Goal: Check status: Check status

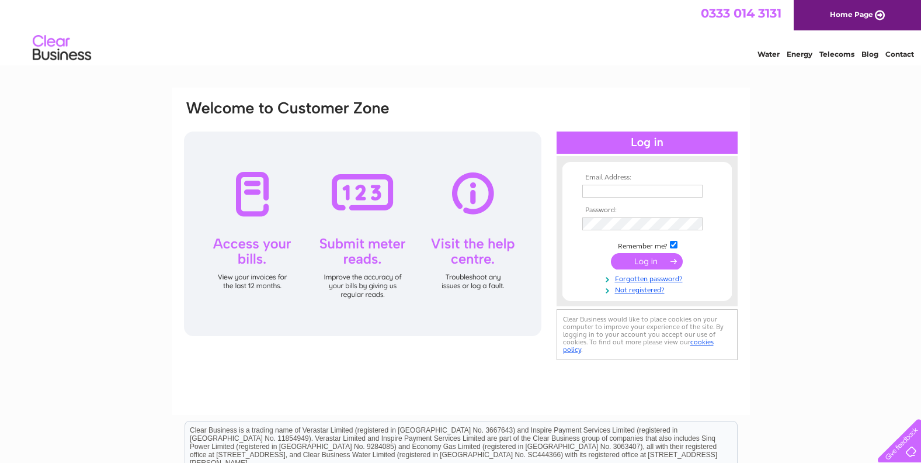
click at [594, 187] on input "text" at bounding box center [642, 191] width 120 height 13
type input "andre@vintagehorizons.co.uk"
click at [661, 260] on input "submit" at bounding box center [647, 262] width 72 height 16
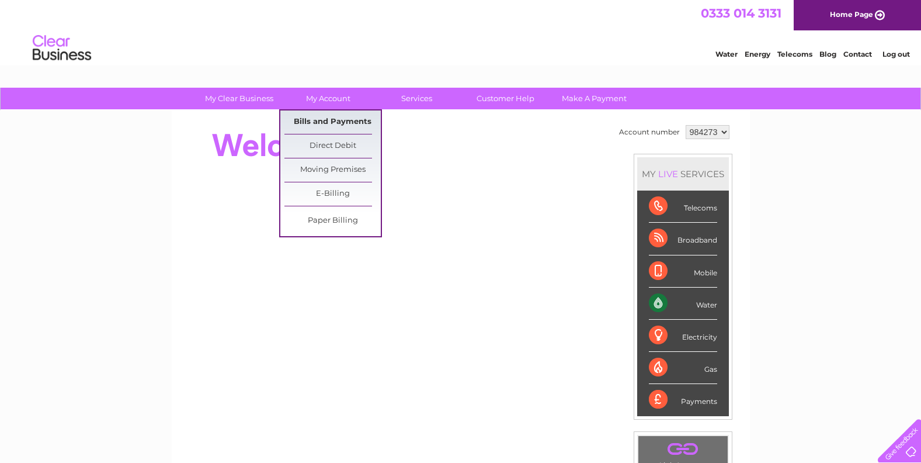
click at [336, 118] on link "Bills and Payments" at bounding box center [332, 121] width 96 height 23
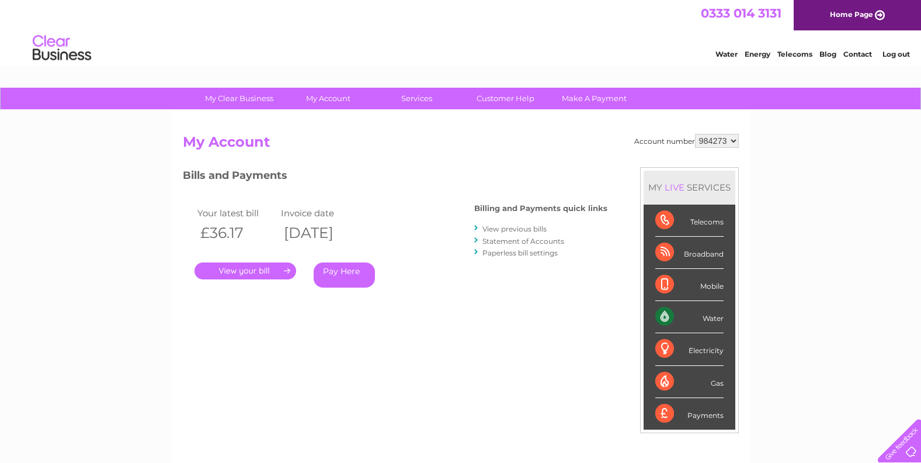
click at [250, 265] on link "." at bounding box center [245, 270] width 102 height 17
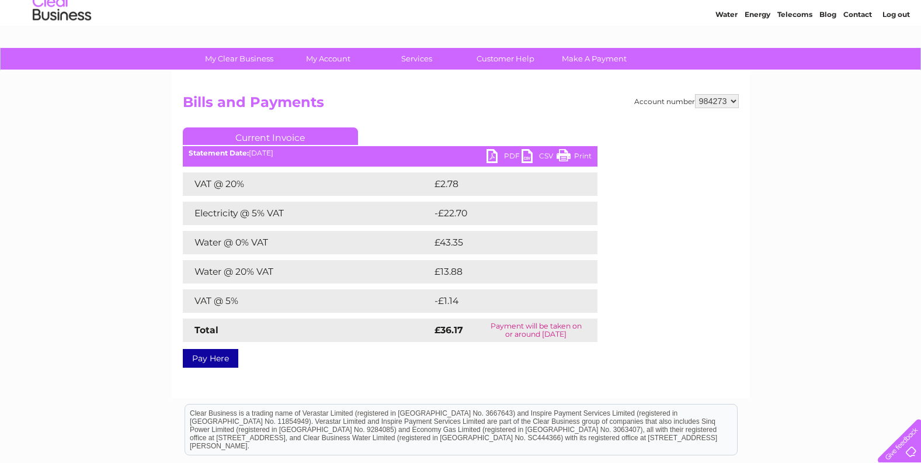
scroll to position [58, 0]
